Goal: Task Accomplishment & Management: Manage account settings

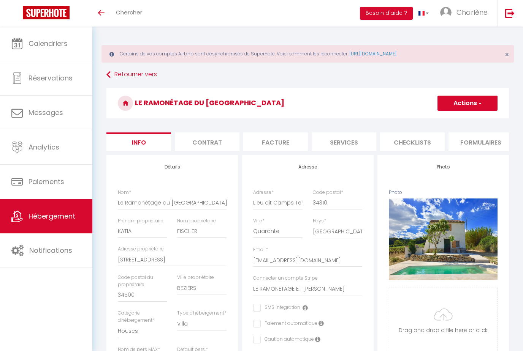
select select "houses"
select select "villa"
select select "4"
select select "2"
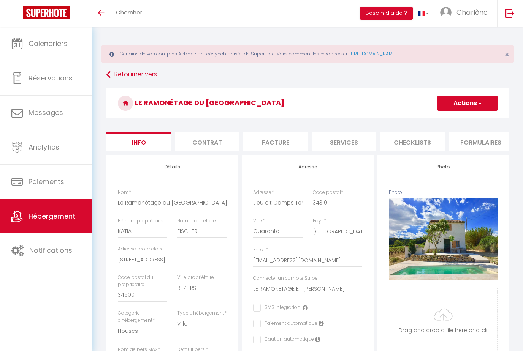
select select "2"
select select "17:00"
select select
select select "10:00"
select select "30"
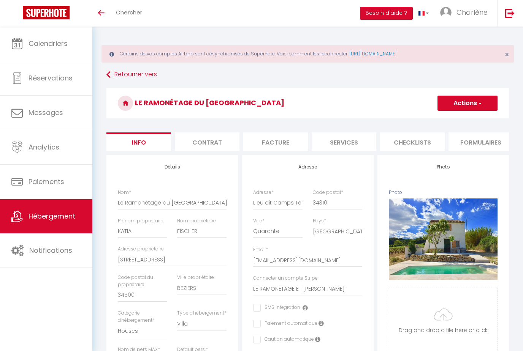
select select "120"
select select "12328"
select select "28"
select select "42171"
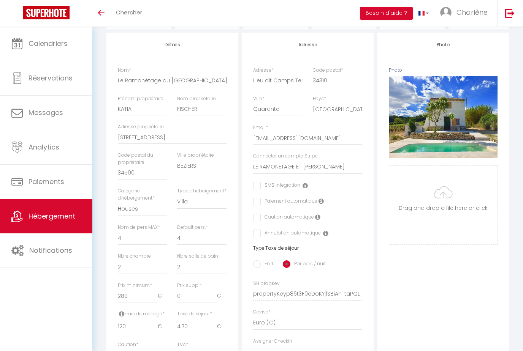
click at [520, 9] on link at bounding box center [509, 13] width 25 height 27
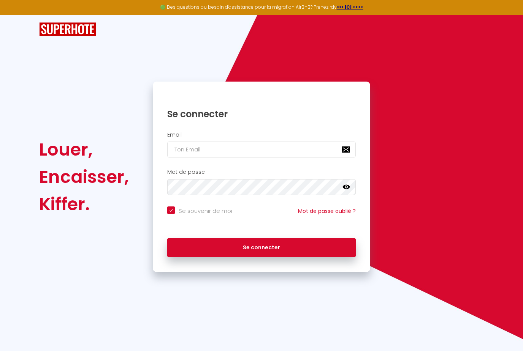
scroll to position [24, 0]
